Goal: Task Accomplishment & Management: Manage account settings

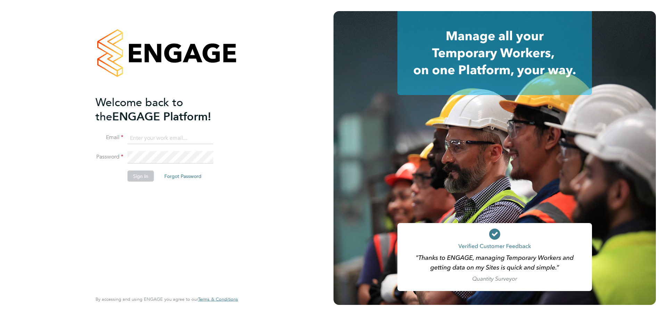
type input "louis.woodcock@vistry.co.uk"
click at [151, 178] on button "Sign In" at bounding box center [140, 175] width 26 height 11
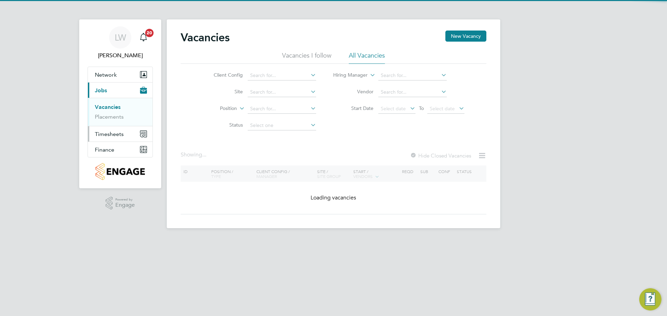
click at [110, 140] on button "Timesheets" at bounding box center [120, 133] width 65 height 15
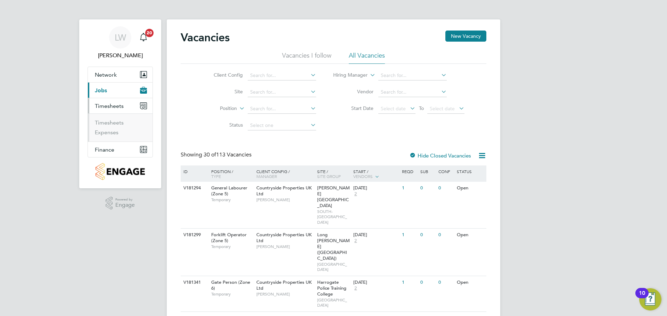
click at [115, 128] on li "Timesheets" at bounding box center [121, 124] width 52 height 10
click at [115, 125] on link "Timesheets" at bounding box center [109, 122] width 29 height 7
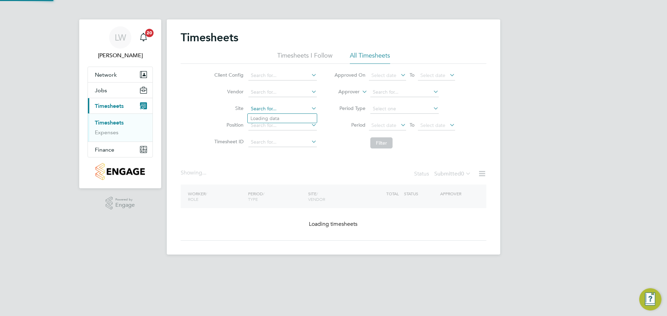
click at [249, 110] on input at bounding box center [282, 109] width 68 height 10
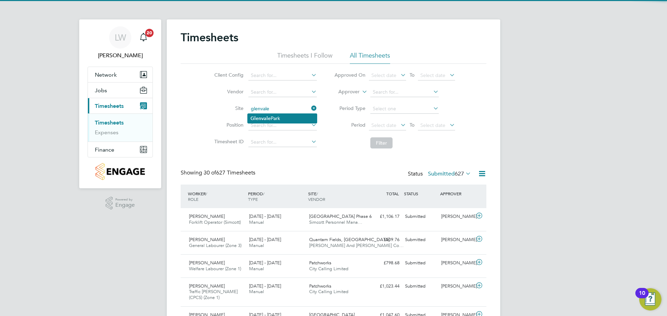
click at [287, 116] on li "[GEOGRAPHIC_DATA]" at bounding box center [282, 118] width 69 height 9
type input "[GEOGRAPHIC_DATA]"
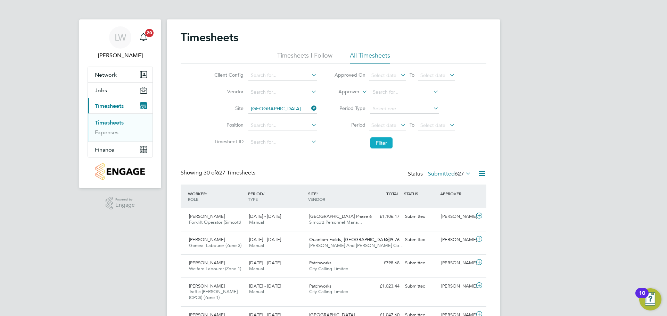
click at [376, 144] on button "Filter" at bounding box center [381, 142] width 22 height 11
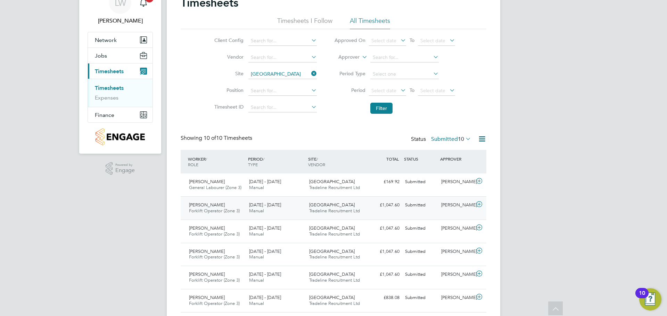
click at [317, 210] on span "Tradeline Recruitment Ltd" at bounding box center [334, 211] width 51 height 6
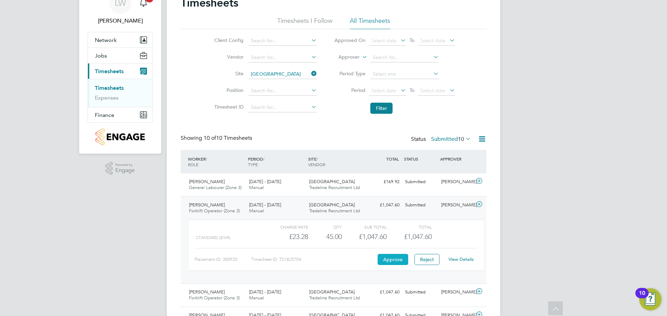
click at [393, 263] on button "Approve" at bounding box center [392, 259] width 31 height 11
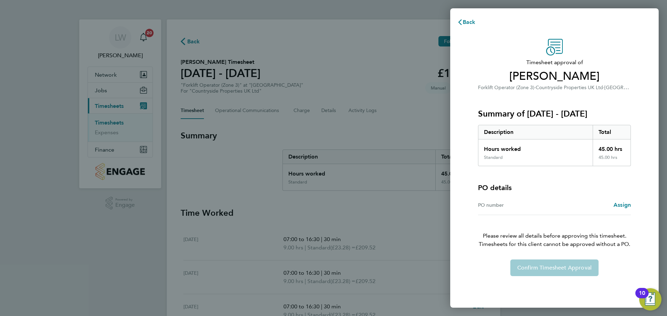
click at [618, 200] on div "PO number Assign" at bounding box center [554, 205] width 153 height 20
click at [622, 203] on span "Assign" at bounding box center [621, 205] width 17 height 7
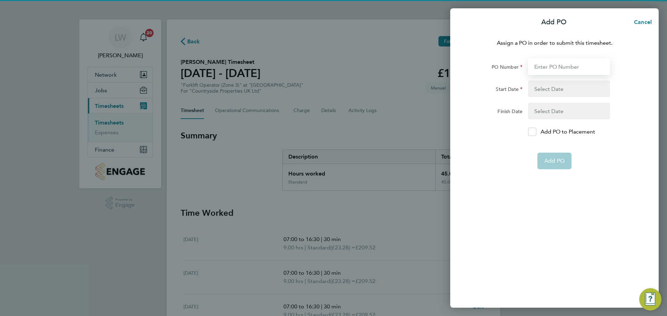
click at [560, 69] on input "PO Number" at bounding box center [569, 66] width 82 height 17
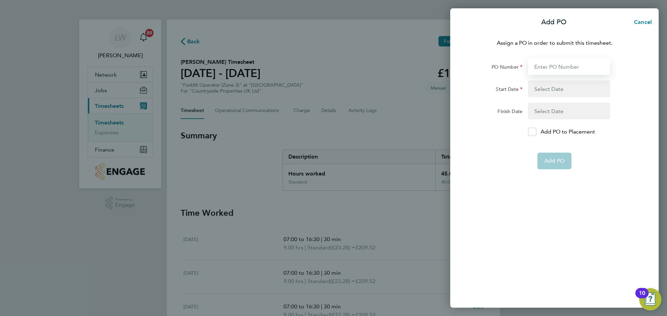
type input "M-MZ064/00054"
type input "06 Jan 25"
type input "28 Oct 25"
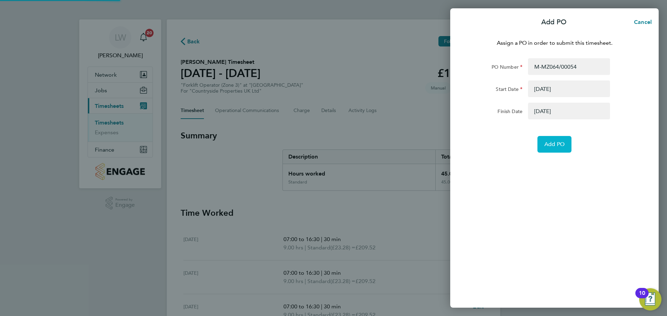
click at [550, 147] on span "Add PO" at bounding box center [554, 144] width 20 height 7
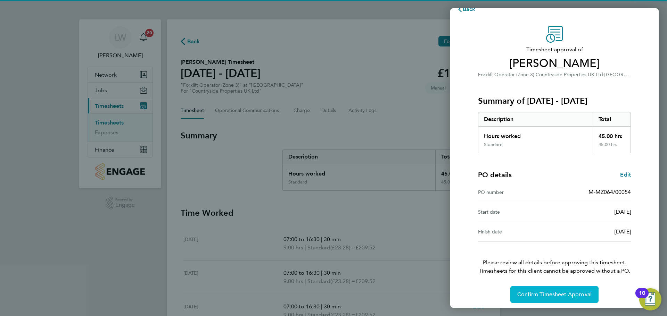
scroll to position [16, 0]
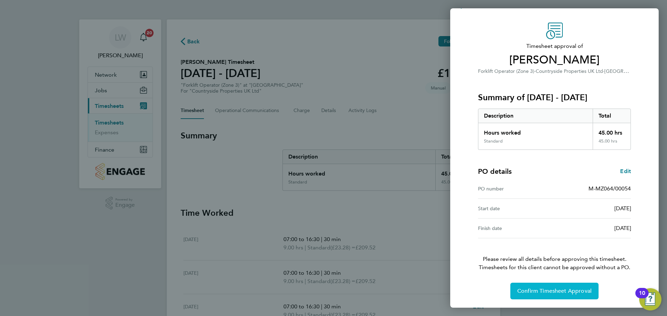
drag, startPoint x: 548, startPoint y: 299, endPoint x: 542, endPoint y: 298, distance: 5.9
click at [548, 299] on button "Confirm Timesheet Approval" at bounding box center [554, 291] width 88 height 17
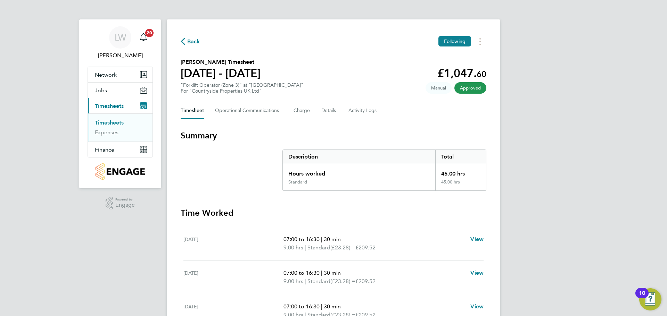
click at [121, 120] on link "Timesheets" at bounding box center [109, 122] width 29 height 7
